Goal: Check status: Check status

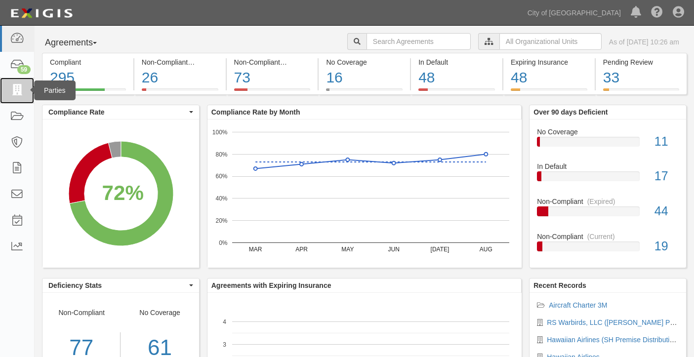
click at [10, 89] on icon at bounding box center [17, 90] width 14 height 11
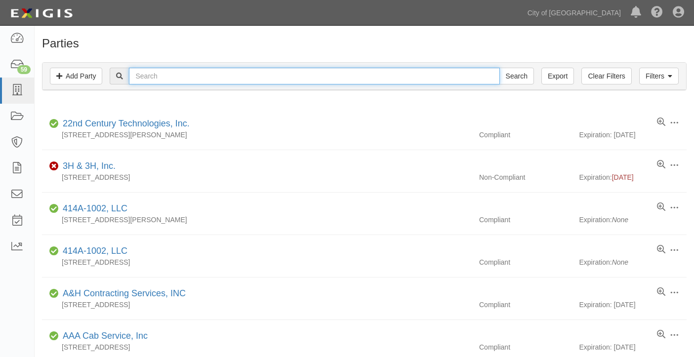
click at [190, 81] on input "text" at bounding box center [314, 76] width 370 height 17
type input "ACE PARKING"
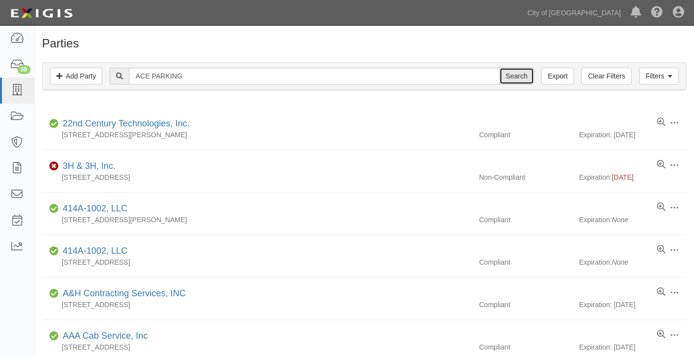
click at [521, 74] on input "Search" at bounding box center [516, 76] width 35 height 17
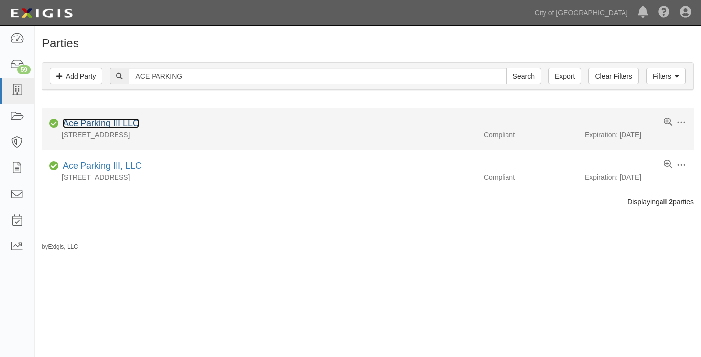
click at [111, 121] on link "Ace Parking III LLC" at bounding box center [101, 124] width 77 height 10
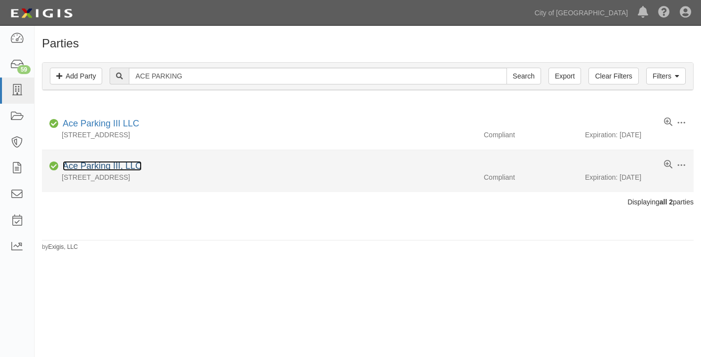
click at [120, 163] on link "Ace Parking III, LLC" at bounding box center [102, 166] width 79 height 10
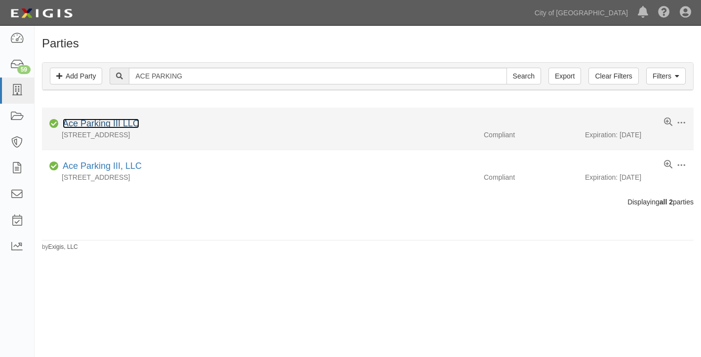
click at [122, 122] on link "Ace Parking III LLC" at bounding box center [101, 124] width 77 height 10
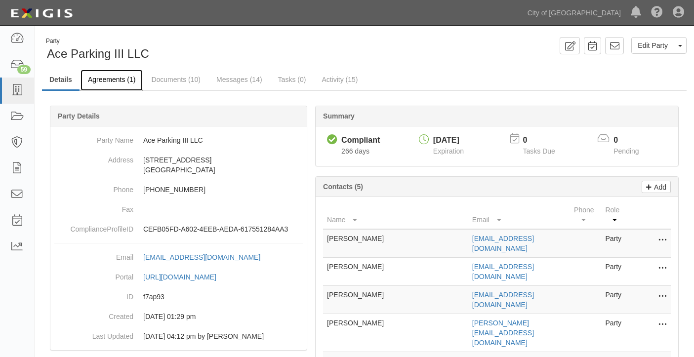
click at [119, 81] on link "Agreements (1)" at bounding box center [112, 80] width 62 height 21
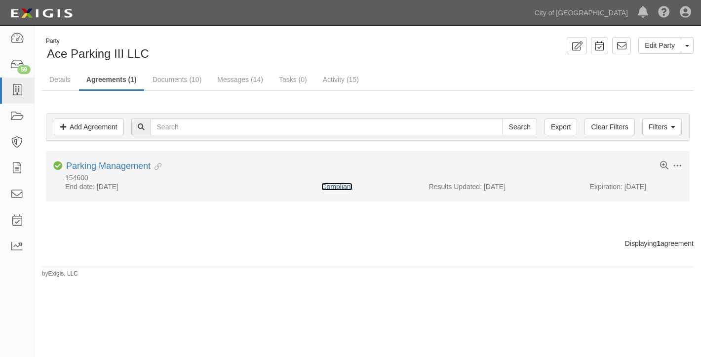
click at [337, 185] on link "Compliant" at bounding box center [337, 187] width 31 height 8
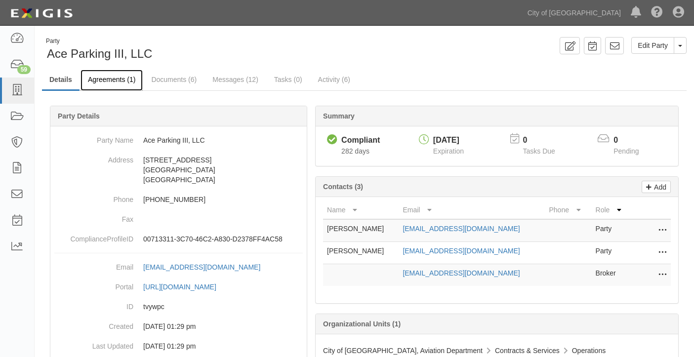
click at [116, 78] on link "Agreements (1)" at bounding box center [112, 80] width 62 height 21
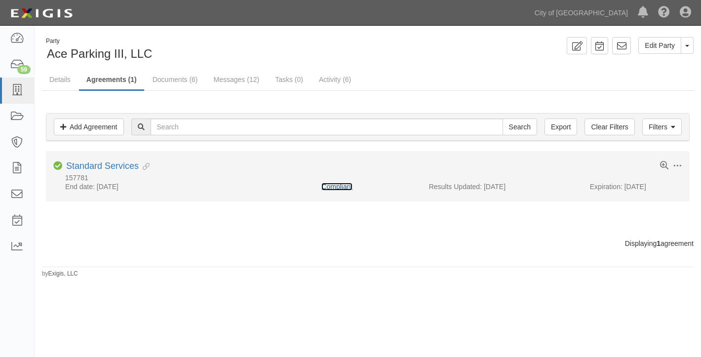
click at [336, 188] on link "Compliant" at bounding box center [337, 187] width 31 height 8
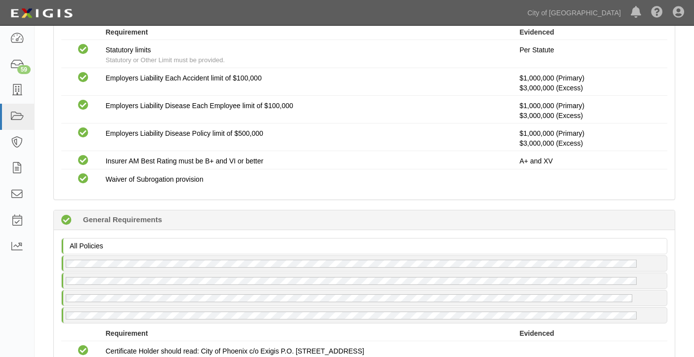
scroll to position [642, 0]
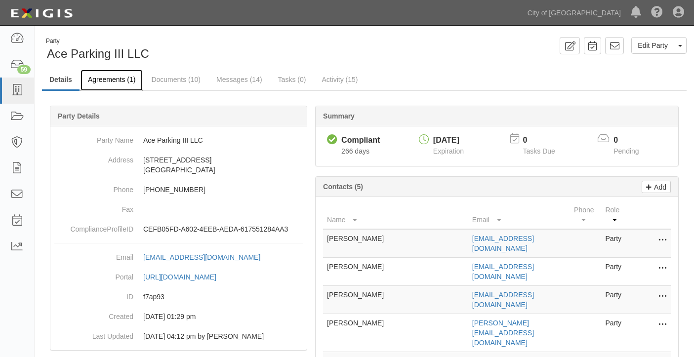
click at [123, 78] on link "Agreements (1)" at bounding box center [112, 80] width 62 height 21
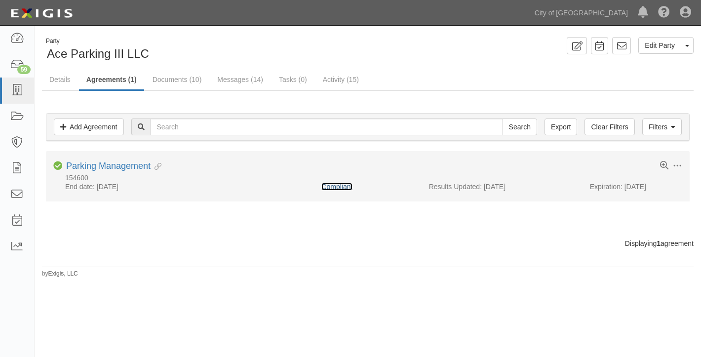
click at [344, 184] on link "Compliant" at bounding box center [337, 187] width 31 height 8
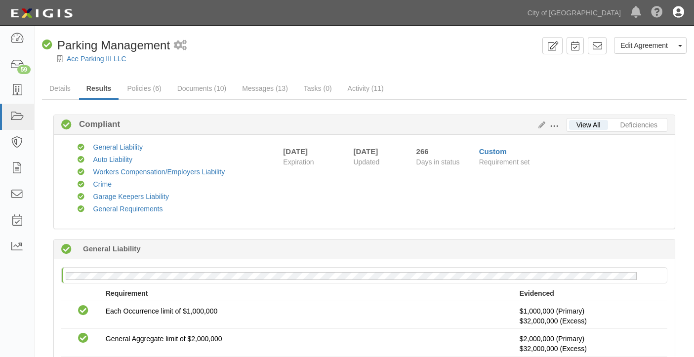
click at [677, 13] on icon at bounding box center [678, 13] width 11 height 12
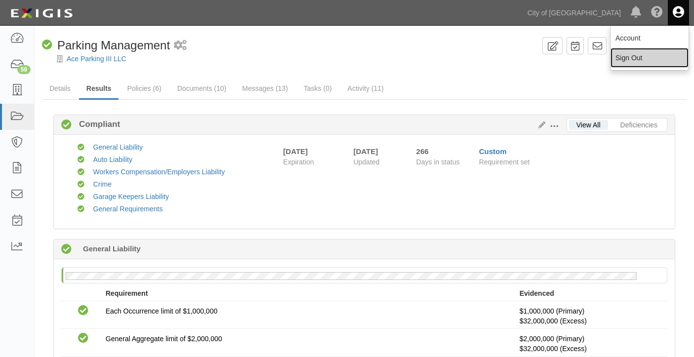
click at [636, 52] on link "Sign Out" at bounding box center [649, 58] width 78 height 20
